Goal: Book appointment/travel/reservation

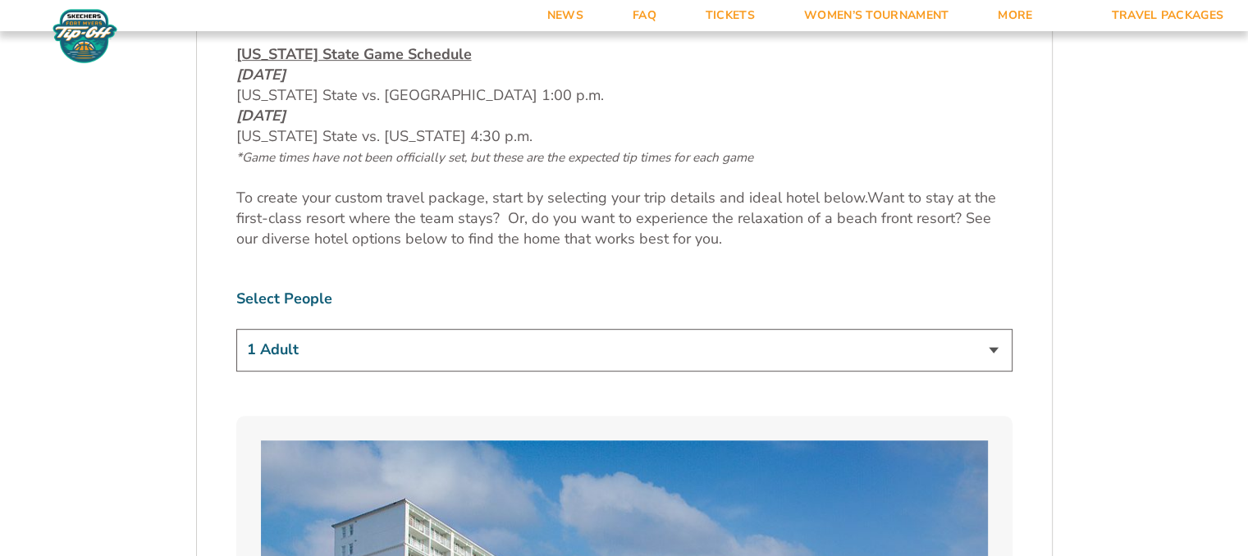
scroll to position [820, 0]
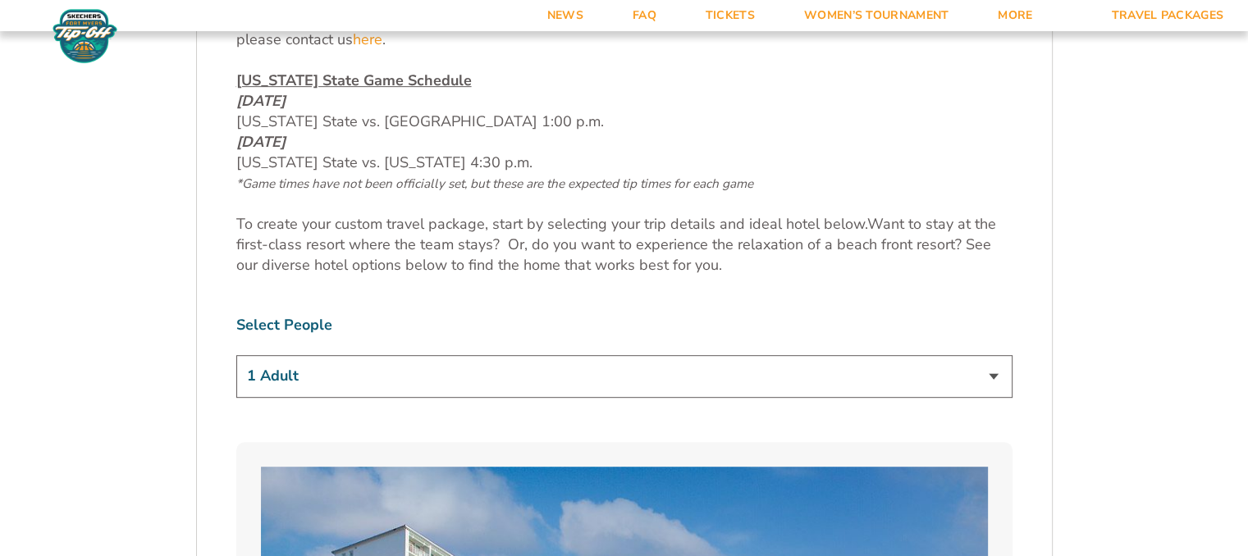
click at [978, 381] on select "1 Adult 2 Adults 3 Adults 4 Adults 2 Adults + 1 Child 2 Adults + 2 Children 2 A…" at bounding box center [624, 376] width 776 height 42
select select "2 Adults"
click at [236, 355] on select "1 Adult 2 Adults 3 Adults 4 Adults 2 Adults + 1 Child 2 Adults + 2 Children 2 A…" at bounding box center [624, 376] width 776 height 42
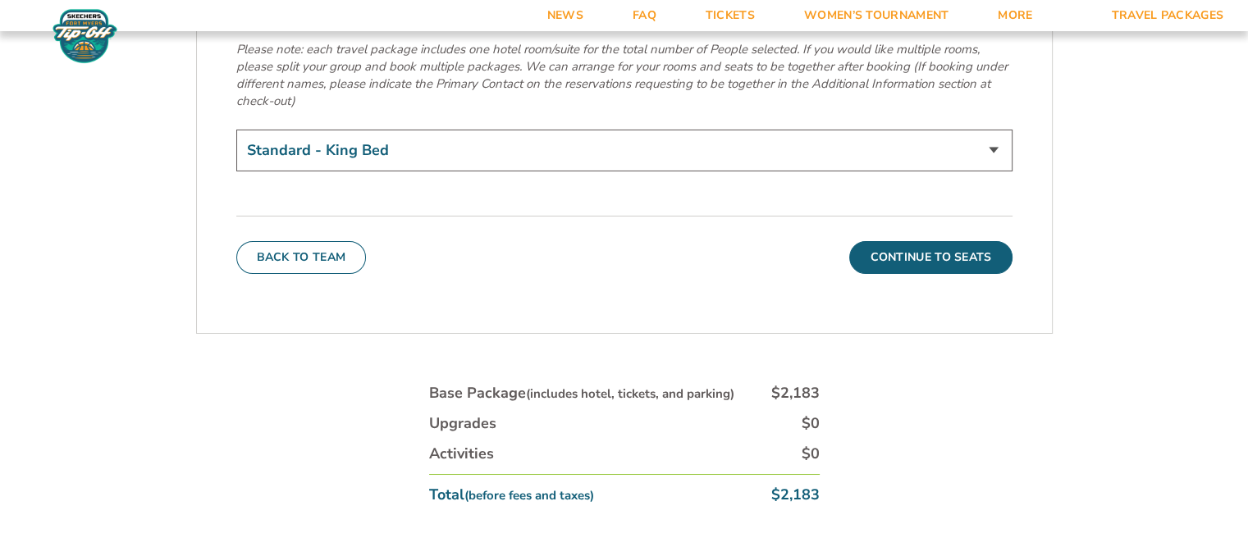
scroll to position [5989, 0]
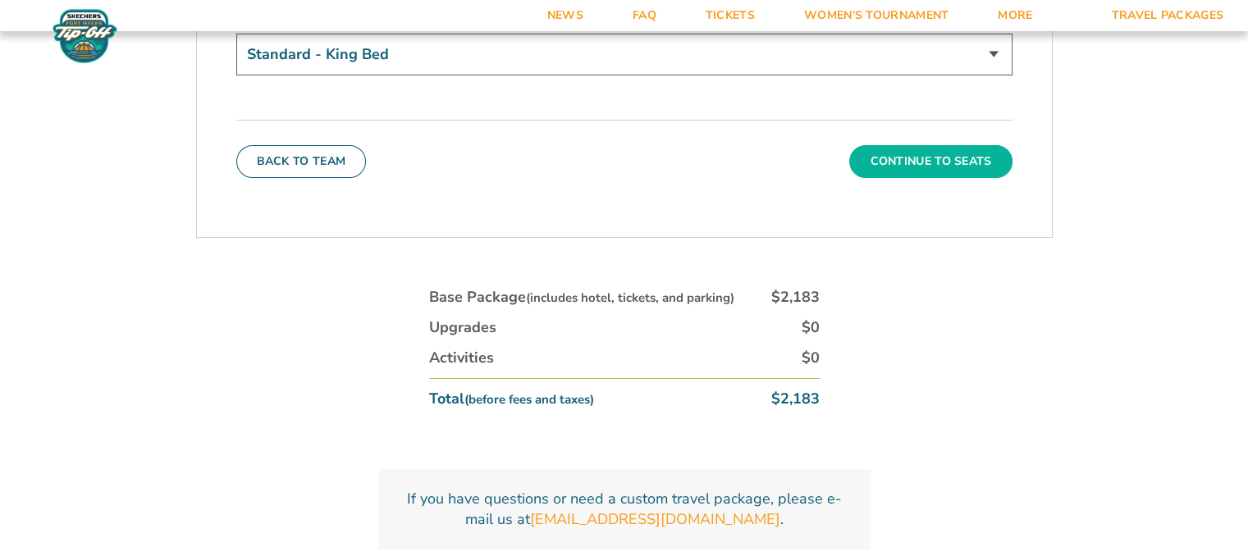
click at [926, 145] on button "Continue To Seats" at bounding box center [930, 161] width 162 height 33
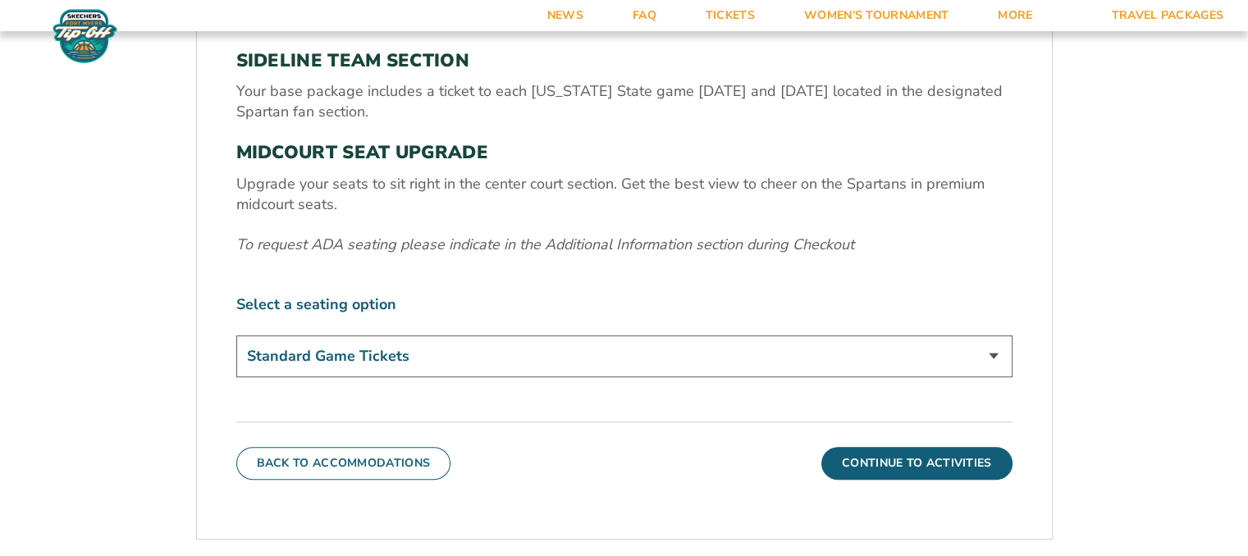
scroll to position [755, 0]
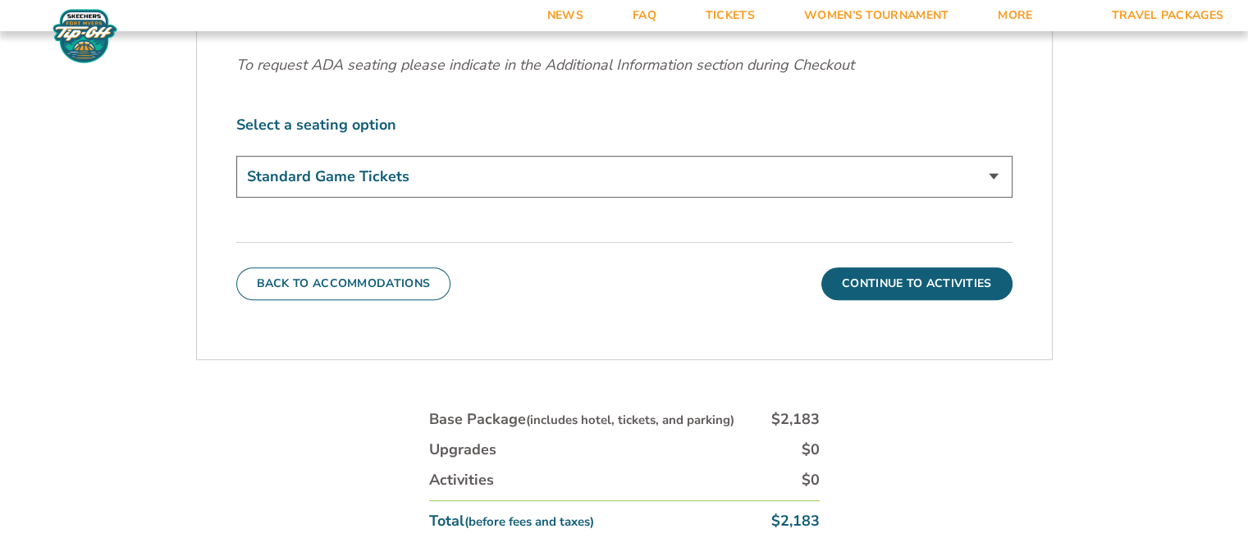
click at [968, 163] on select "Standard Game Tickets Midcourt Seat Upgrade (+$140 per person)" at bounding box center [624, 177] width 776 height 42
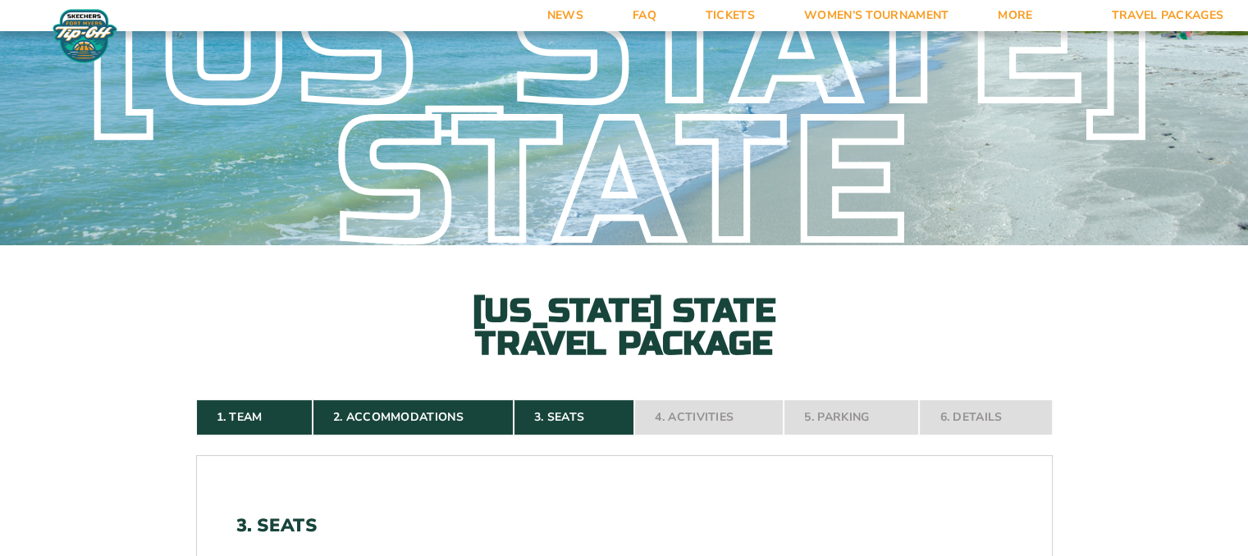
scroll to position [0, 0]
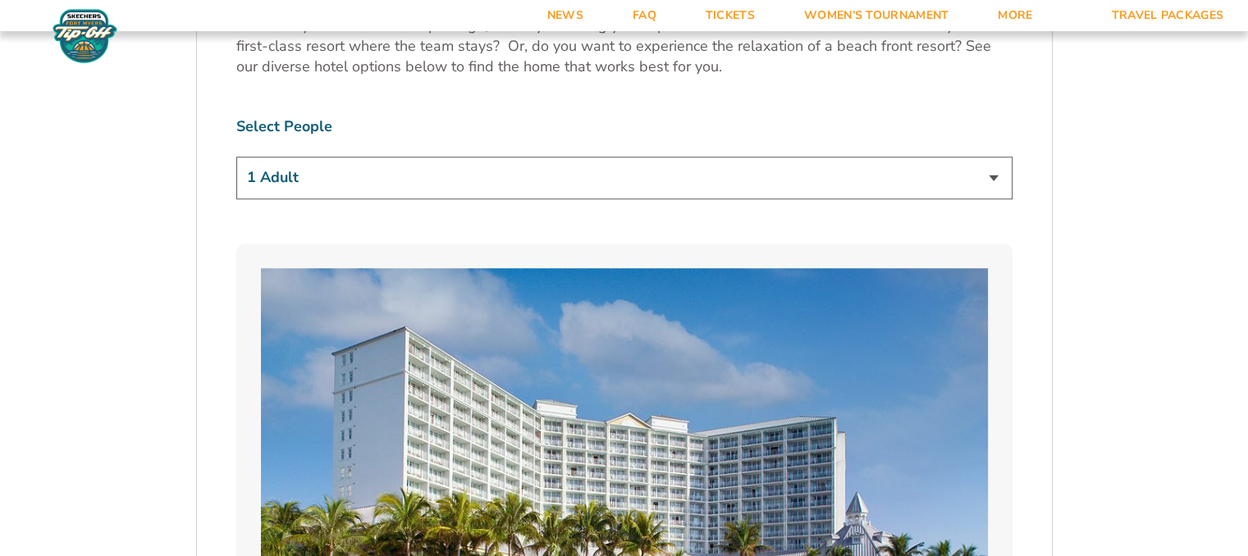
scroll to position [975, 0]
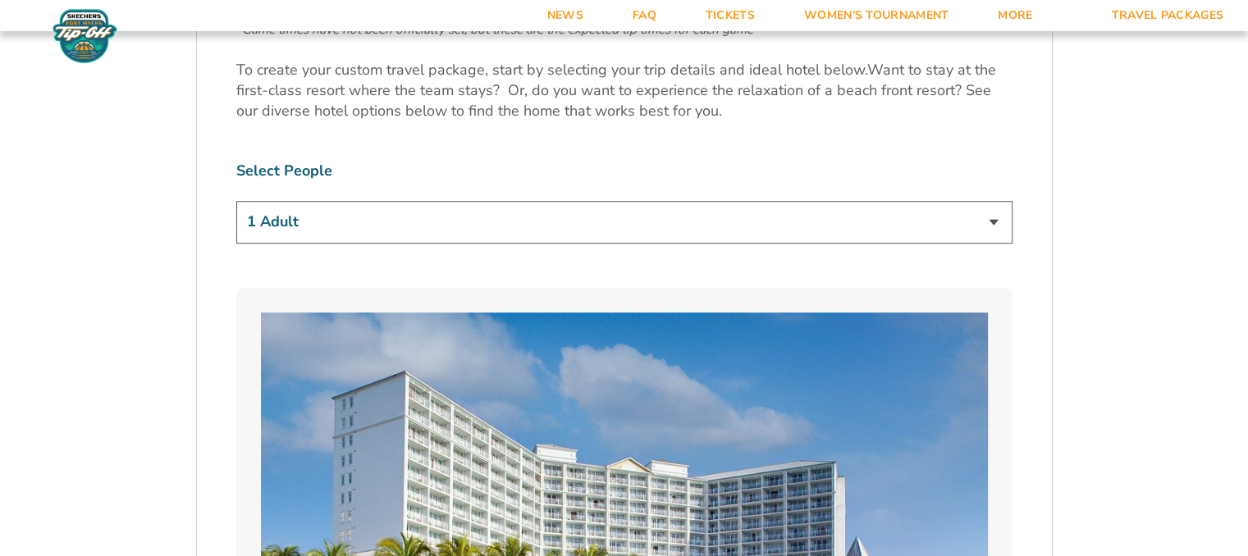
click at [935, 219] on select "1 Adult 2 Adults 3 Adults 4 Adults 2 Adults + 1 Child 2 Adults + 2 Children 2 A…" at bounding box center [624, 222] width 776 height 42
select select "2 Adults"
click at [236, 201] on select "1 Adult 2 Adults 3 Adults 4 Adults 2 Adults + 1 Child 2 Adults + 2 Children 2 A…" at bounding box center [624, 222] width 776 height 42
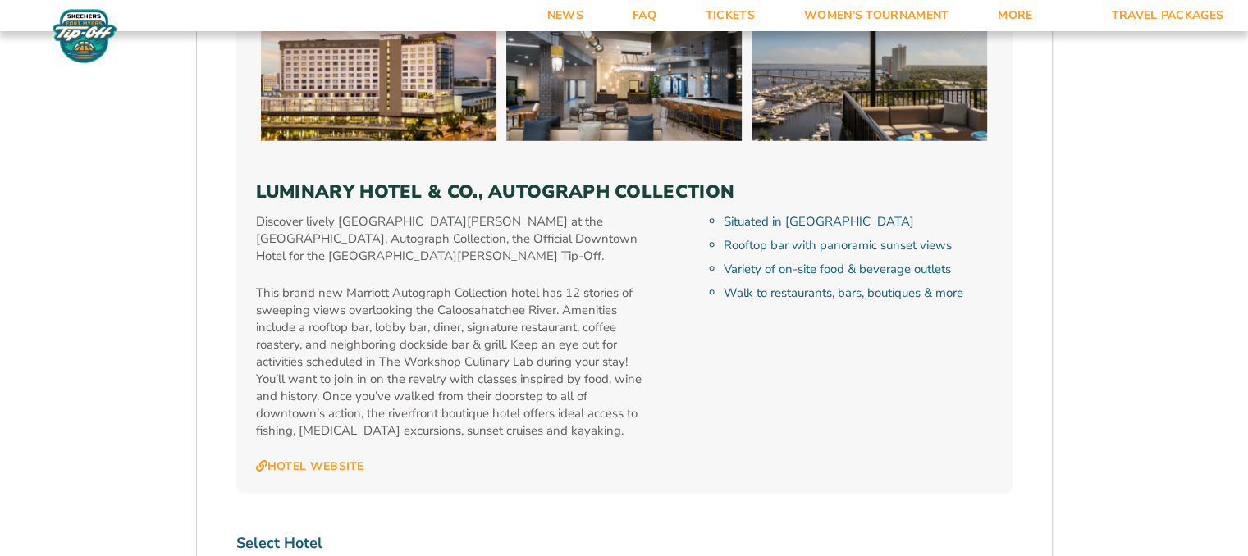
scroll to position [5158, 0]
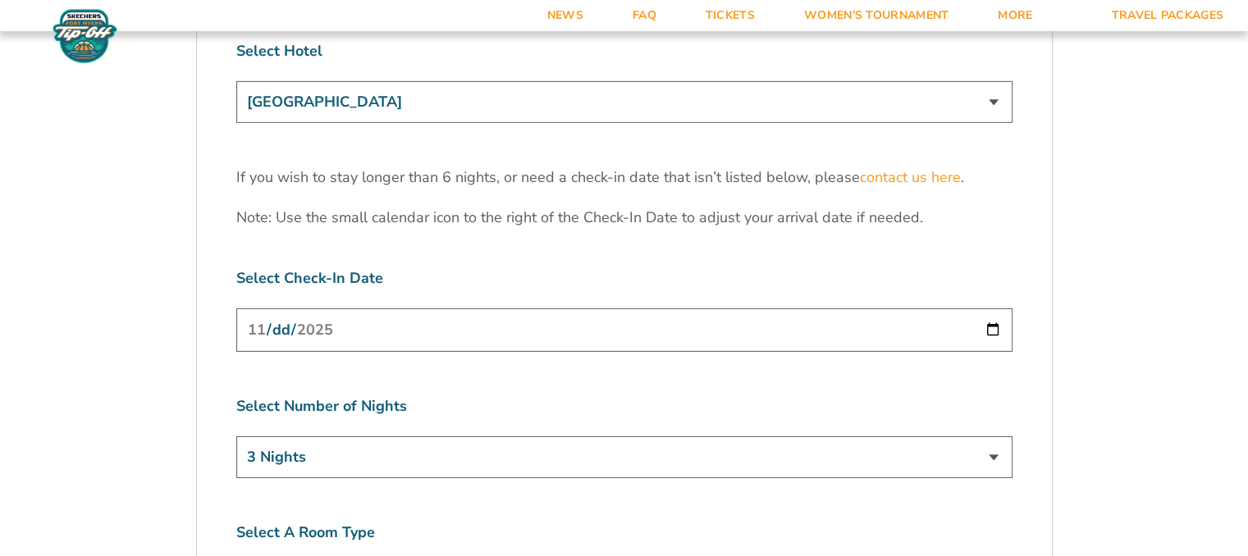
click at [989, 308] on input "[DATE]" at bounding box center [624, 329] width 776 height 43
type input "2025-11-25"
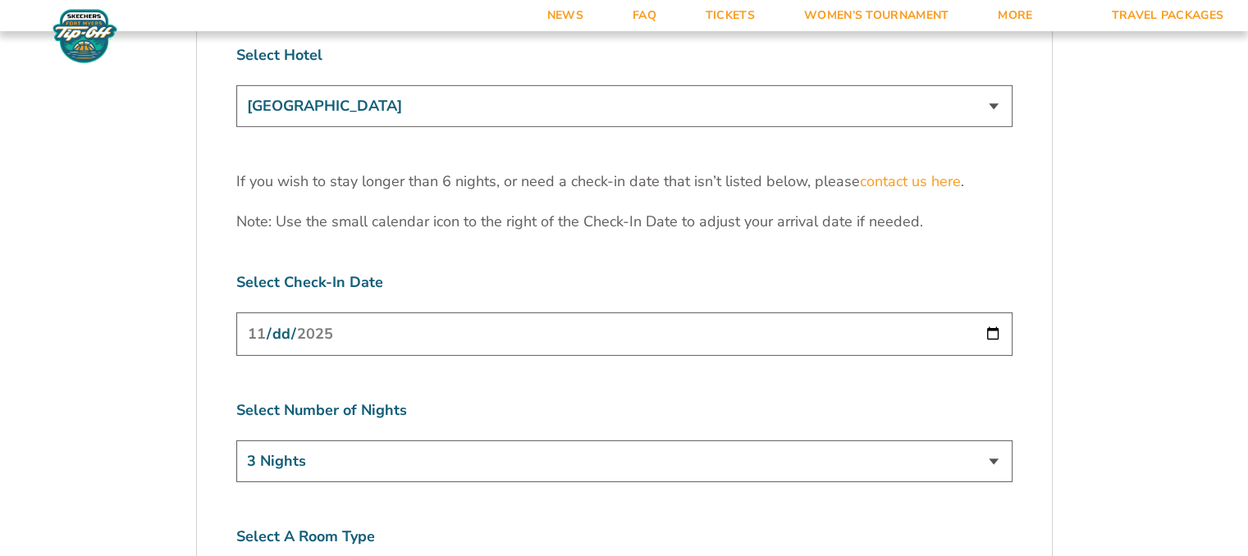
scroll to position [5086, 0]
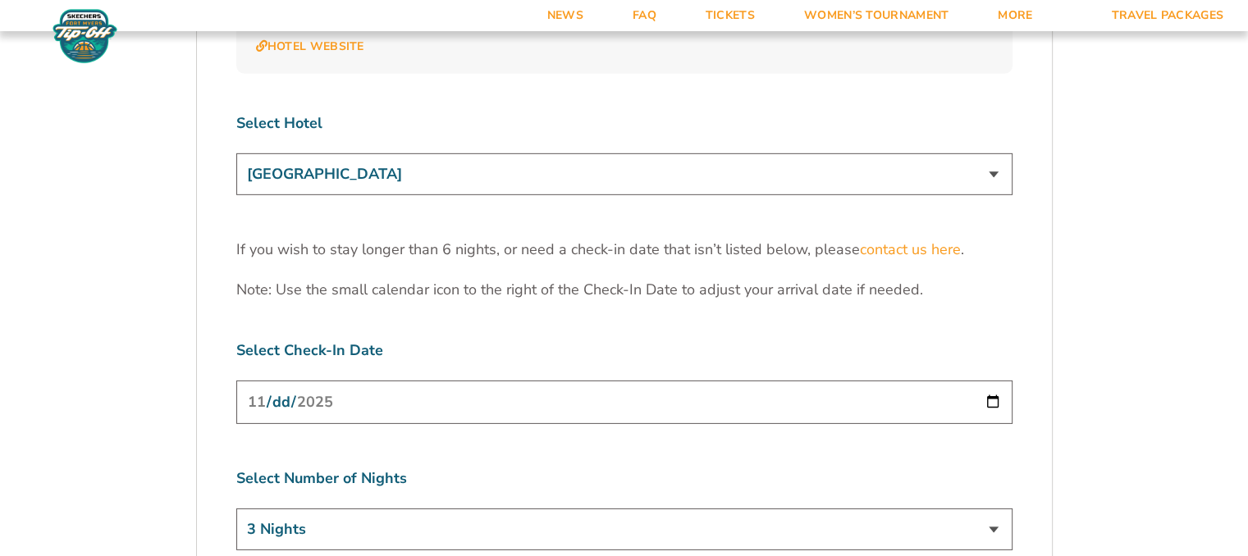
click at [963, 153] on select "Marriott Sanibel Harbour Resort & Spa Margaritaville Beach Resort Pink Shell Be…" at bounding box center [624, 174] width 776 height 42
click at [236, 153] on select "Marriott Sanibel Harbour Resort & Spa Margaritaville Beach Resort Pink Shell Be…" at bounding box center [624, 174] width 776 height 42
click at [956, 153] on select "Marriott Sanibel Harbour Resort & Spa Margaritaville Beach Resort Pink Shell Be…" at bounding box center [624, 174] width 776 height 42
select select "17485"
click at [236, 153] on select "Marriott Sanibel Harbour Resort & Spa Margaritaville Beach Resort Pink Shell Be…" at bounding box center [624, 174] width 776 height 42
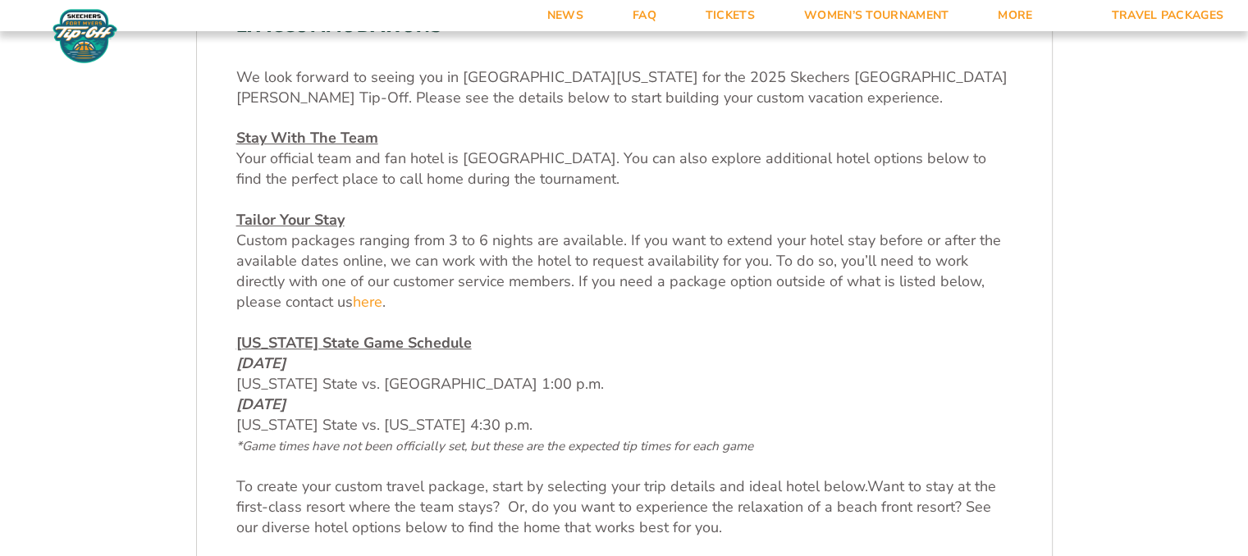
scroll to position [422, 0]
